Goal: Register for event/course

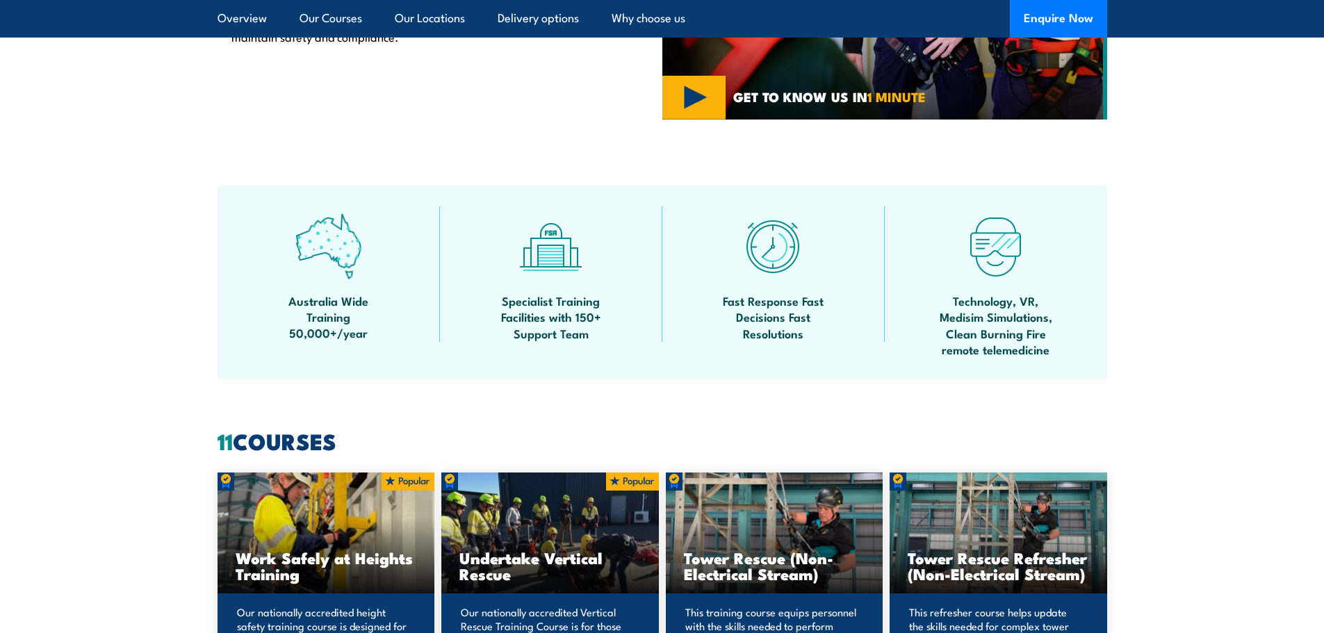
scroll to position [927, 0]
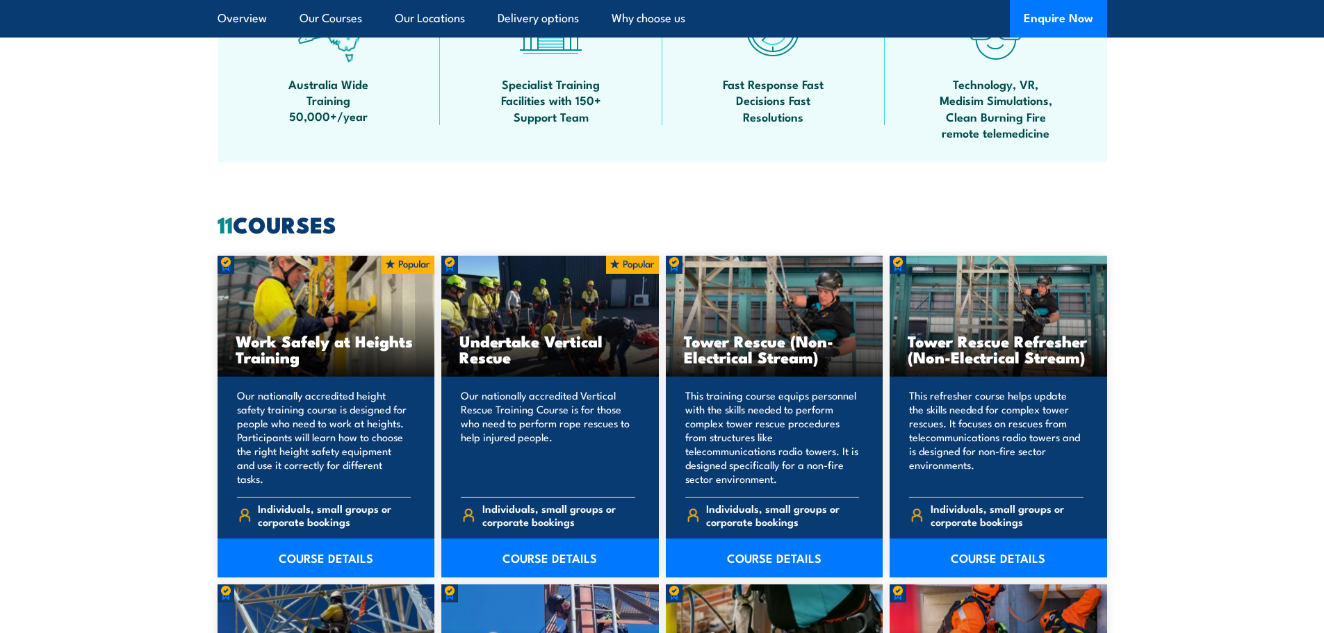
click at [505, 298] on div "Undertake Vertical Rescue" at bounding box center [550, 317] width 218 height 122
click at [546, 552] on link "COURSE DETAILS" at bounding box center [550, 558] width 218 height 39
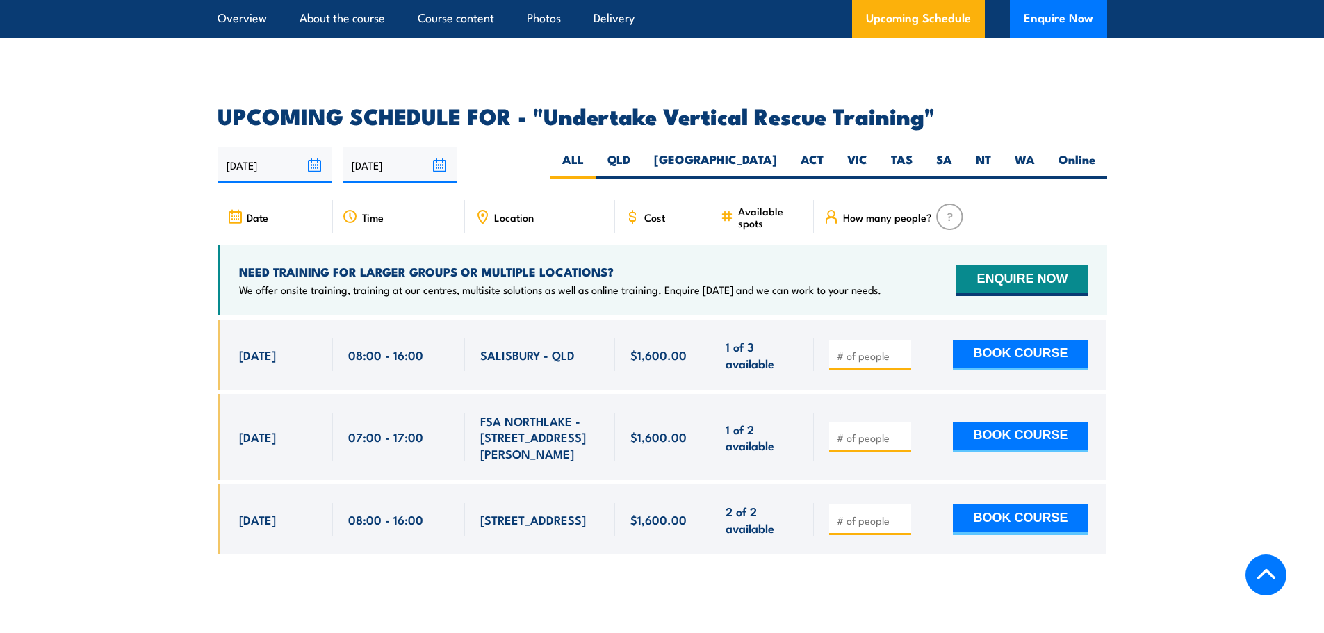
scroll to position [2224, 0]
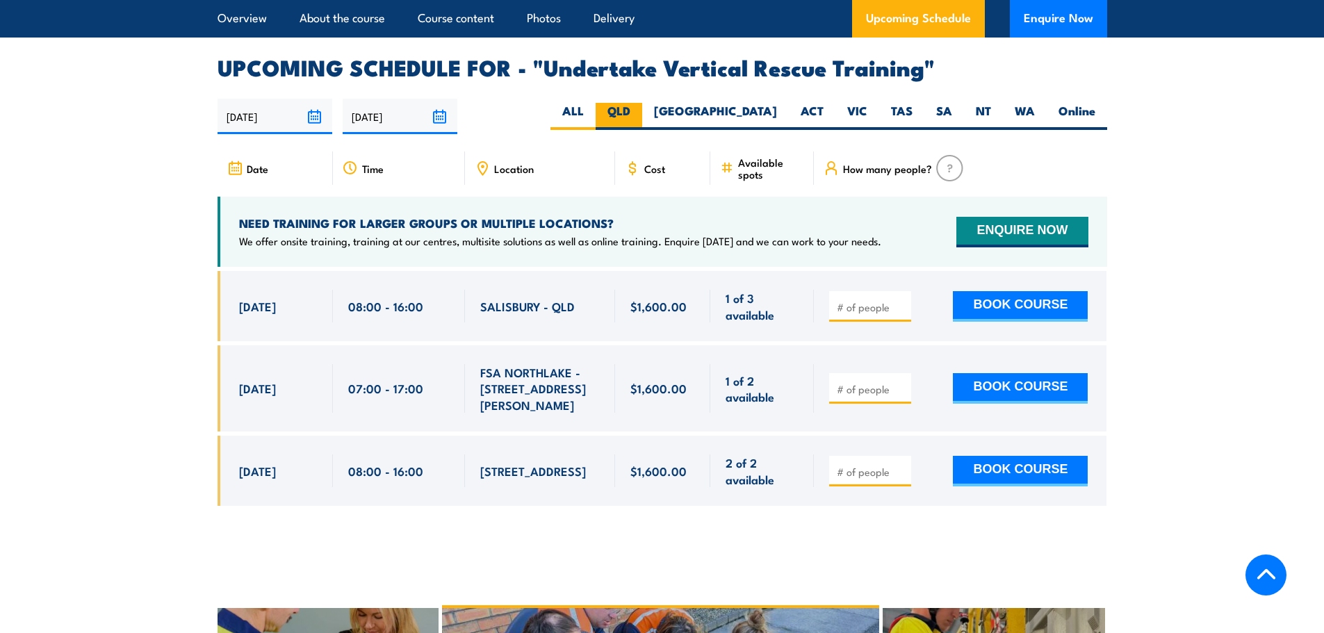
click at [642, 103] on label "QLD" at bounding box center [619, 116] width 47 height 27
click at [640, 103] on input "QLD" at bounding box center [634, 107] width 9 height 9
radio input "true"
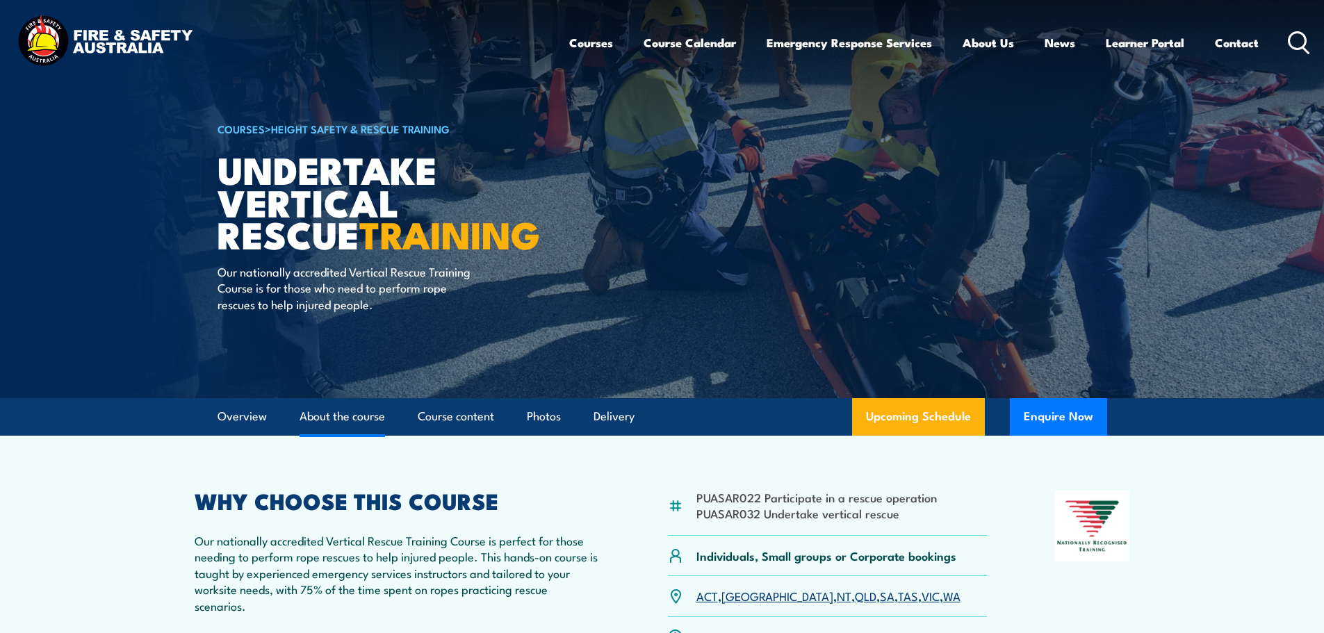
click at [362, 418] on link "About the course" at bounding box center [343, 416] width 86 height 37
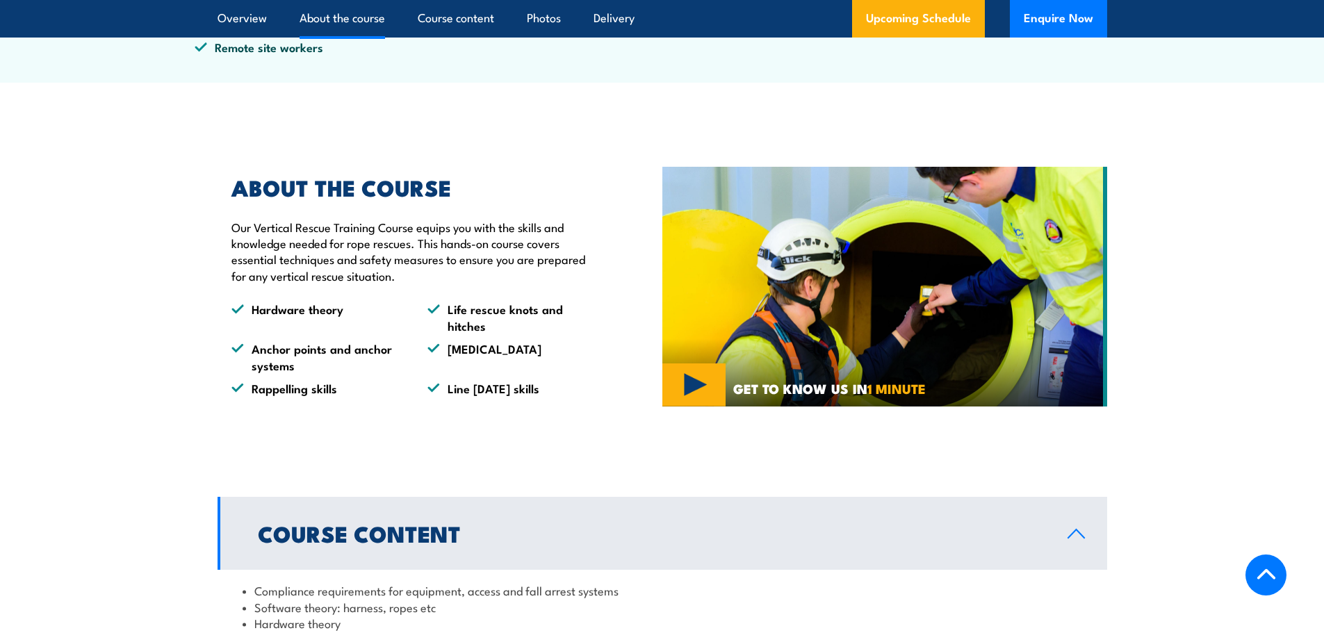
scroll to position [740, 0]
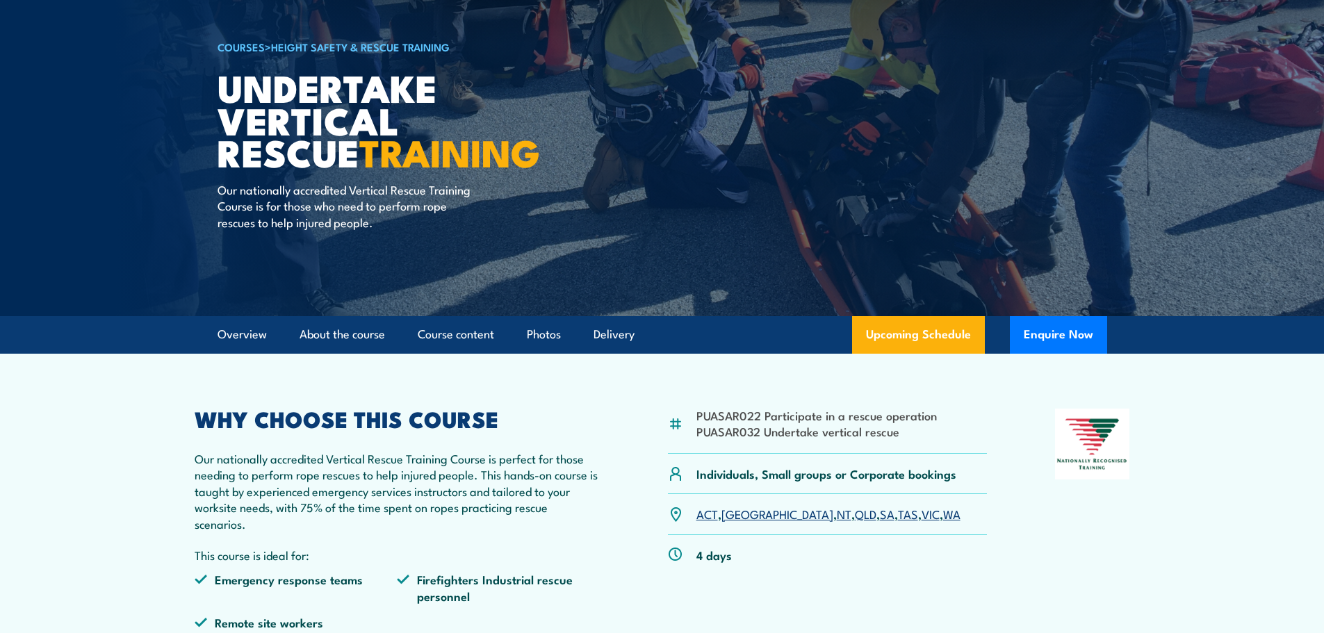
scroll to position [56, 0]
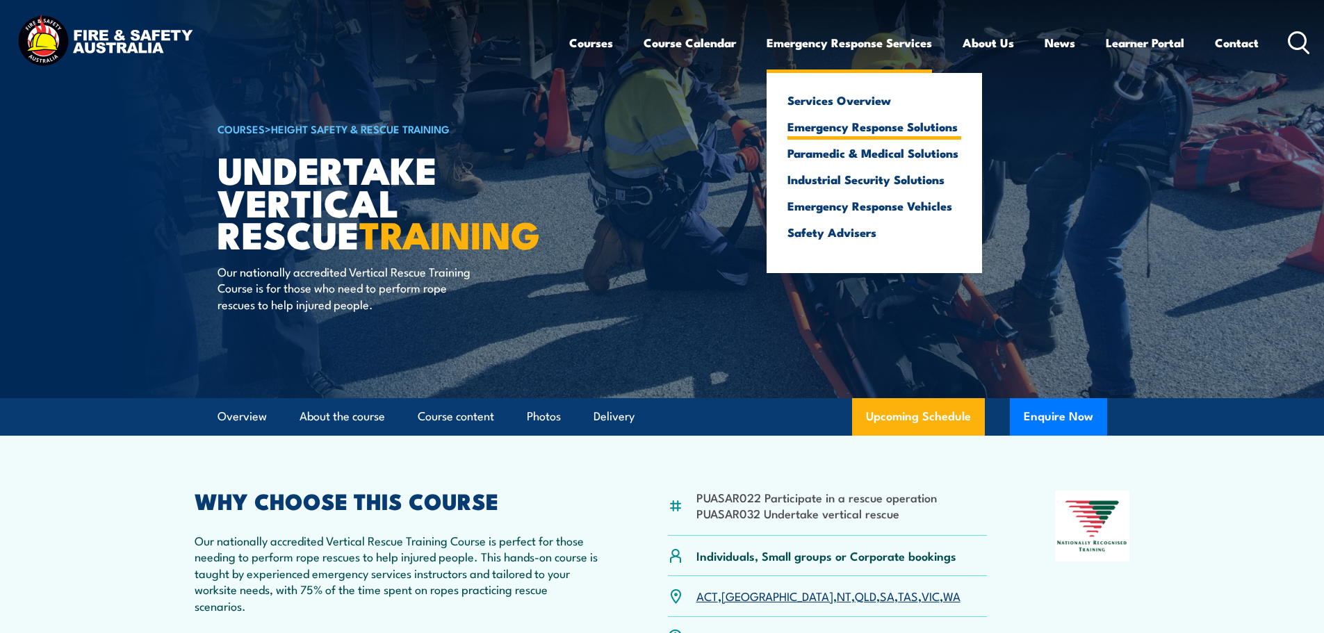
click at [878, 128] on link "Emergency Response Solutions" at bounding box center [875, 126] width 174 height 13
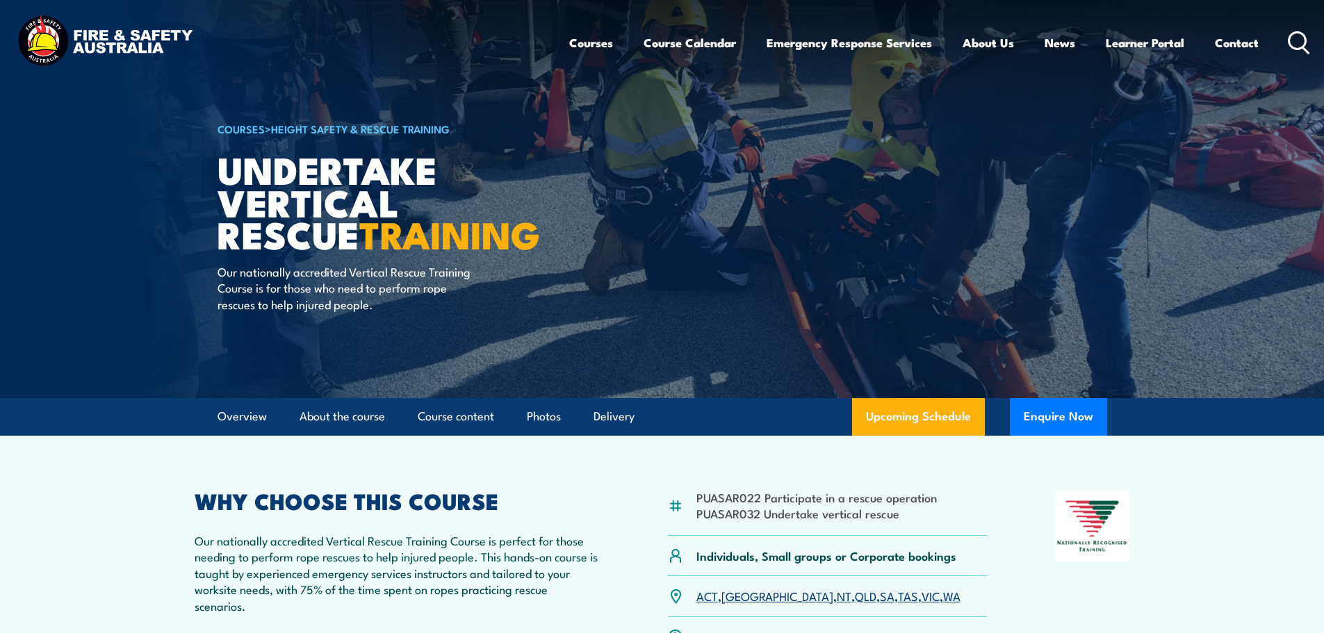
scroll to position [186, 0]
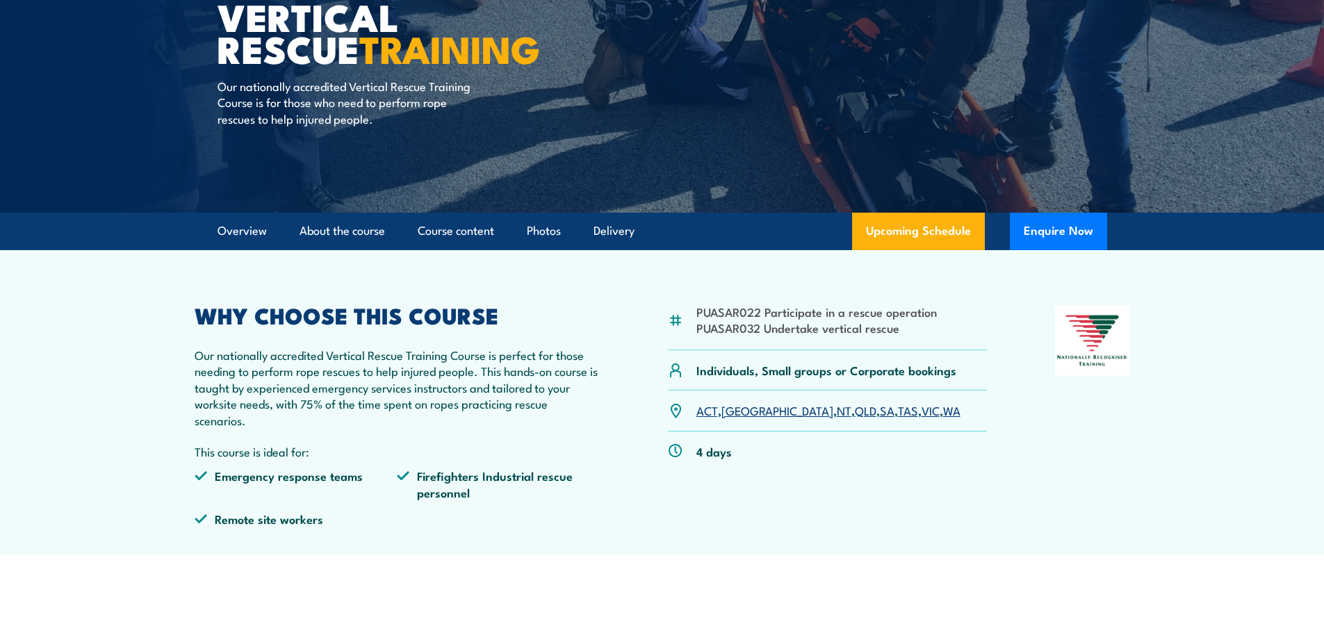
click at [855, 408] on link "QLD" at bounding box center [866, 410] width 22 height 17
